Goal: Navigation & Orientation: Find specific page/section

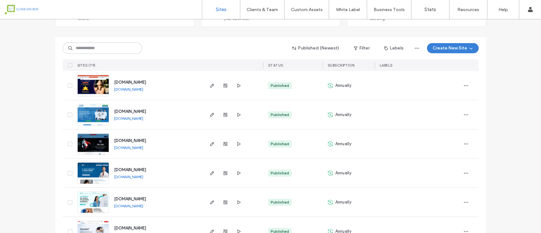
scroll to position [84, 0]
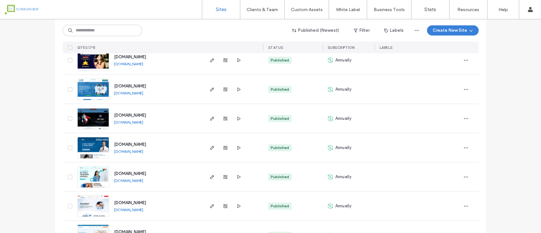
click at [135, 85] on span "[DOMAIN_NAME]" at bounding box center [130, 86] width 32 height 5
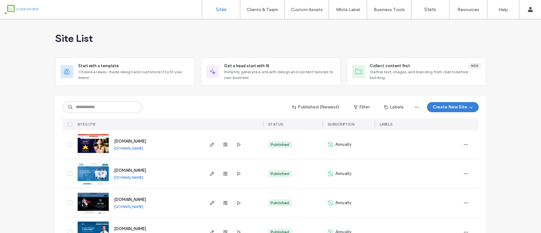
click at [146, 169] on span "[DOMAIN_NAME]" at bounding box center [130, 170] width 32 height 5
